Goal: Book appointment/travel/reservation

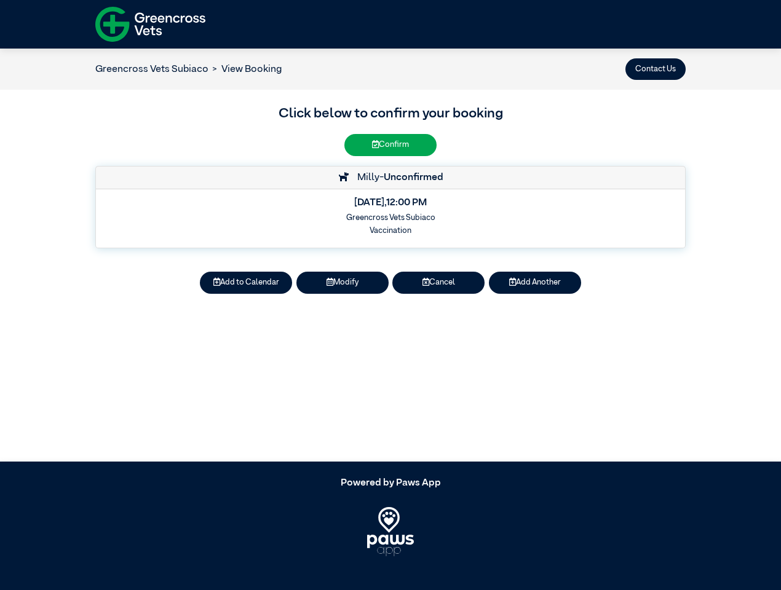
click at [656, 69] on button "Contact Us" at bounding box center [655, 69] width 60 height 22
click at [246, 283] on button "Add to Calendar" at bounding box center [246, 283] width 92 height 22
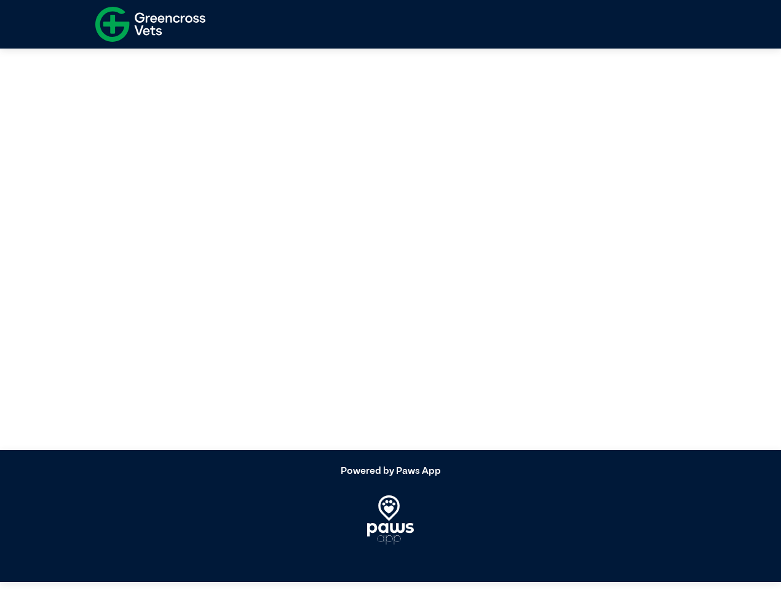
click at [343, 283] on article at bounding box center [390, 243] width 781 height 413
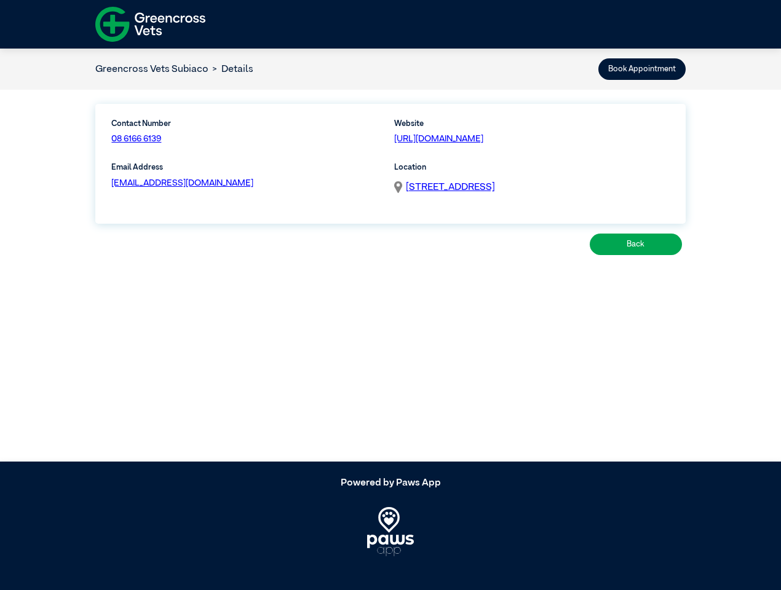
click at [438, 283] on article "Greencross Vets Subiaco Details Book Appointment Contact Number 08 6166 6139 We…" at bounding box center [390, 255] width 781 height 413
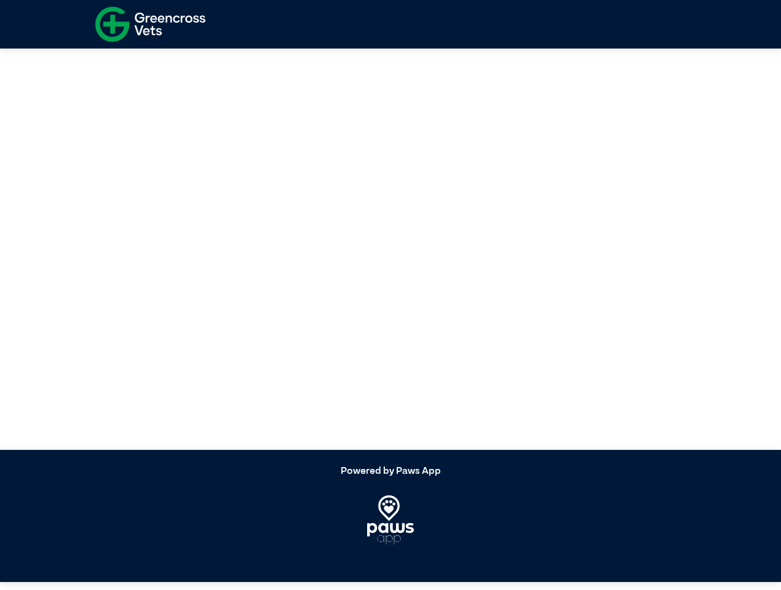
click at [535, 283] on article at bounding box center [390, 243] width 781 height 413
